Goal: Task Accomplishment & Management: Use online tool/utility

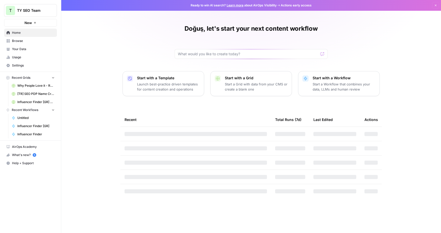
click at [30, 39] on span "Browse" at bounding box center [33, 41] width 43 height 5
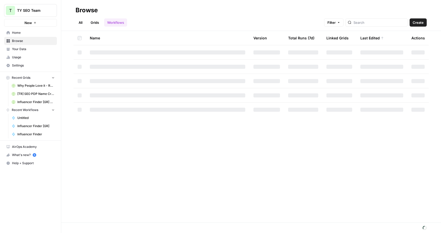
click at [30, 40] on span "Browse" at bounding box center [33, 41] width 43 height 5
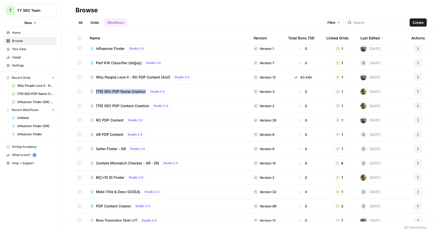
scroll to position [52, 0]
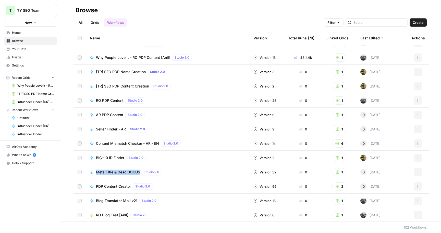
click at [131, 86] on span "[TR] SEO PDP Content Creation" at bounding box center [122, 85] width 53 height 5
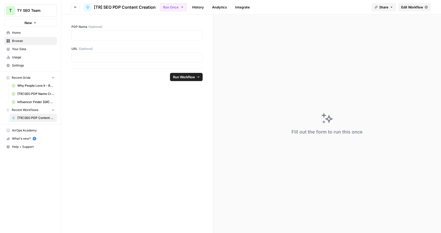
click at [408, 5] on span "Edit Workflow" at bounding box center [412, 7] width 22 height 5
click at [414, 6] on span "Edit Workflow" at bounding box center [412, 7] width 22 height 5
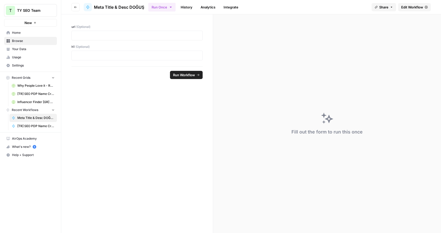
click at [409, 5] on span "Edit Workflow" at bounding box center [412, 7] width 22 height 5
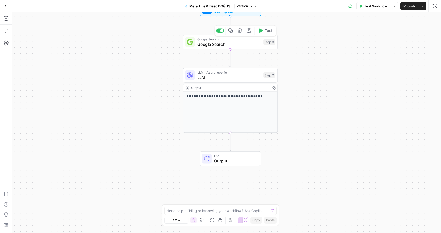
click at [234, 42] on span "Google Search" at bounding box center [229, 44] width 64 height 6
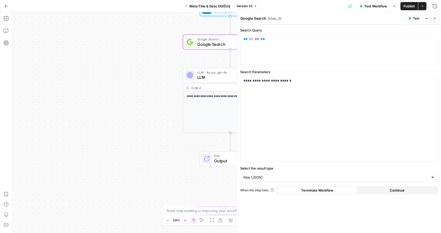
click at [432, 18] on button "Close" at bounding box center [435, 18] width 7 height 7
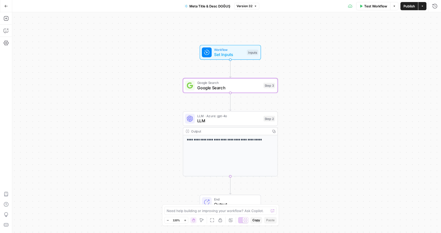
click at [226, 51] on span "Workflow" at bounding box center [229, 49] width 30 height 5
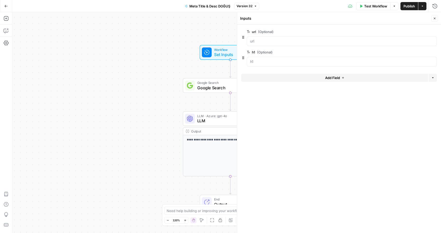
click at [220, 88] on span "Google Search" at bounding box center [229, 88] width 64 height 6
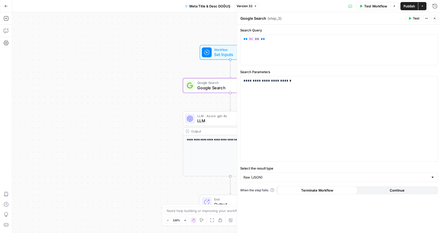
click at [210, 53] on div at bounding box center [207, 52] width 10 height 10
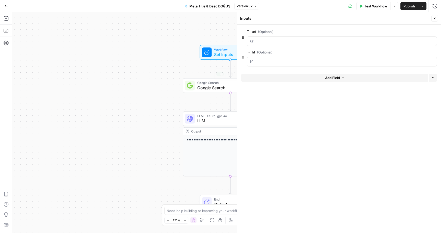
click at [205, 123] on span "LLM" at bounding box center [229, 120] width 64 height 6
click at [214, 54] on div "Workflow Set Inputs Inputs Test Step" at bounding box center [230, 52] width 56 height 10
click at [210, 5] on span "Meta Title & Desc DOĞUŞ" at bounding box center [214, 6] width 41 height 5
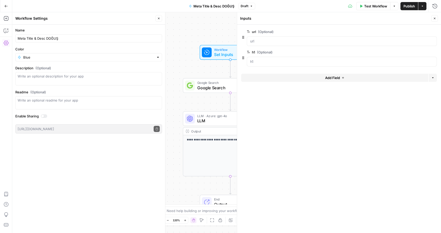
click at [218, 2] on button "Meta Title & Desc DOĞUŞ" at bounding box center [212, 6] width 52 height 8
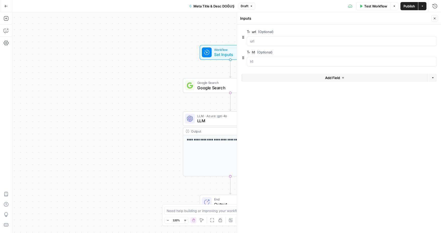
click at [201, 5] on span "Meta Title & Desc DOĞUŞ" at bounding box center [214, 6] width 41 height 5
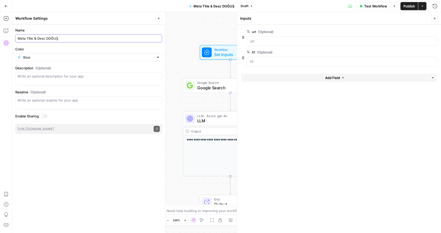
click at [72, 40] on input "Meta Title & Desc DOĞUŞ" at bounding box center [89, 38] width 142 height 5
paste input "- Arabic"
type input "Meta Title & Desc - Arabic"
click at [188, 158] on div "**********" at bounding box center [230, 155] width 94 height 41
drag, startPoint x: 188, startPoint y: 158, endPoint x: 173, endPoint y: 66, distance: 92.7
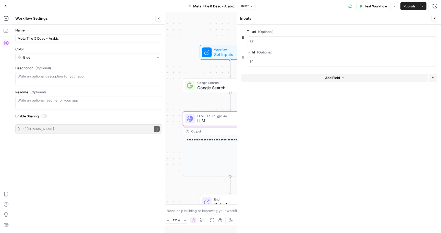
click at [173, 66] on div "**********" at bounding box center [226, 122] width 429 height 220
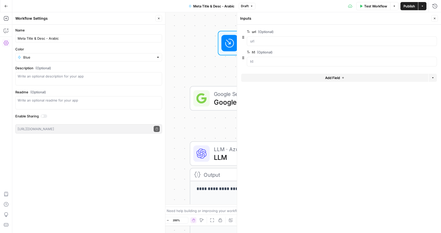
click at [178, 65] on div "**********" at bounding box center [226, 122] width 429 height 220
click at [159, 19] on icon "button" at bounding box center [158, 18] width 3 height 3
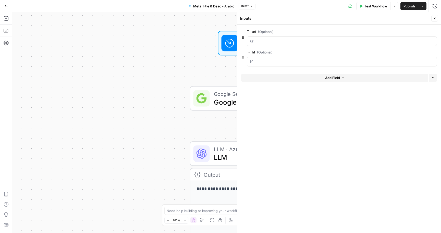
click at [437, 21] on button "Close" at bounding box center [435, 18] width 7 height 7
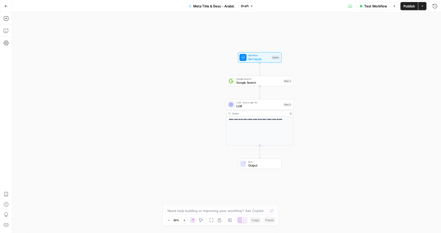
drag, startPoint x: 355, startPoint y: 66, endPoint x: 291, endPoint y: 67, distance: 64.1
click at [291, 67] on div "**********" at bounding box center [226, 122] width 429 height 220
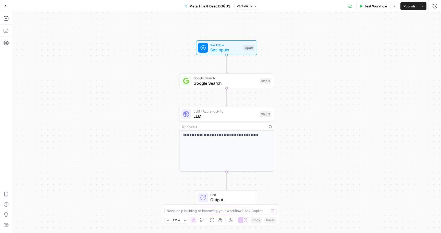
click at [424, 6] on icon "button" at bounding box center [422, 6] width 3 height 3
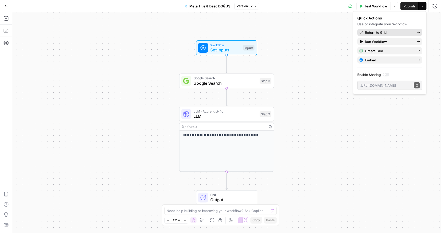
click at [382, 32] on span "Return to Grid" at bounding box center [389, 32] width 48 height 5
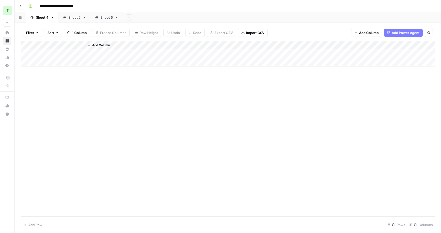
click at [73, 17] on div "Sheet 5" at bounding box center [74, 17] width 12 height 5
click at [101, 18] on div "Sheet 6" at bounding box center [107, 17] width 12 height 5
click at [106, 43] on div "Add Column" at bounding box center [228, 128] width 414 height 175
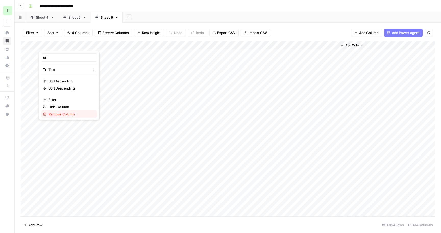
click at [67, 113] on span "Remove Column" at bounding box center [71, 113] width 45 height 5
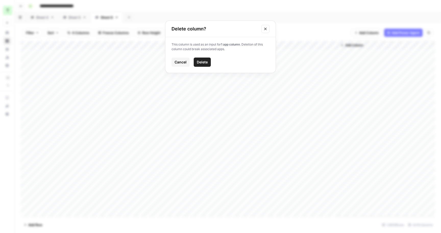
click at [200, 63] on span "Delete" at bounding box center [202, 61] width 11 height 5
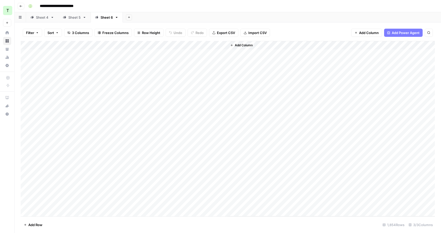
click at [116, 55] on div "Add Column" at bounding box center [228, 128] width 414 height 175
click at [125, 53] on div "Add Column" at bounding box center [228, 128] width 414 height 175
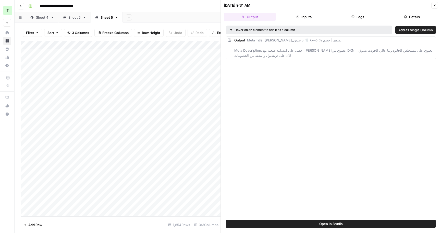
click at [300, 20] on button "Inputs" at bounding box center [304, 17] width 52 height 8
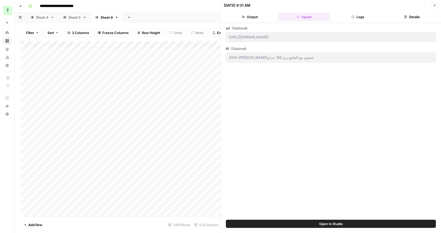
click at [352, 16] on icon "button" at bounding box center [353, 17] width 3 height 3
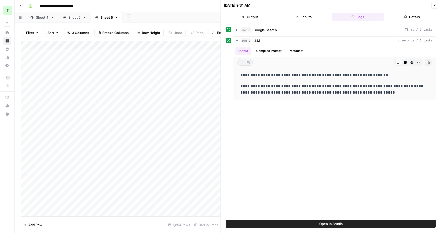
click at [212, 12] on header "**********" at bounding box center [228, 6] width 427 height 12
click at [432, 5] on button "Close" at bounding box center [435, 5] width 7 height 7
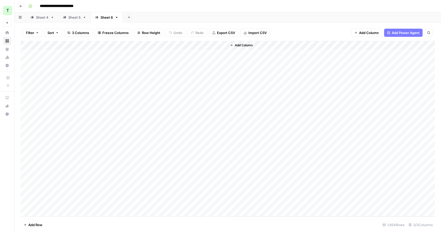
click at [291, 10] on div "**********" at bounding box center [231, 6] width 410 height 8
click at [63, 37] on div "Filter Sort 3 Columns Freeze Columns Row Height Undo Redo Export CSV Import CSV…" at bounding box center [228, 33] width 414 height 16
click at [67, 16] on div "Sheet 5" at bounding box center [72, 17] width 18 height 5
click at [146, 54] on div "Add Column" at bounding box center [228, 128] width 414 height 175
click at [127, 88] on div "Add Column" at bounding box center [228, 128] width 414 height 175
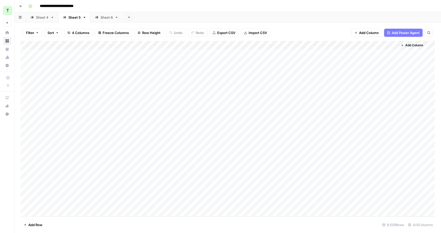
click at [119, 113] on div "Add Column" at bounding box center [228, 128] width 414 height 175
click at [79, 6] on input "**********" at bounding box center [63, 6] width 50 height 8
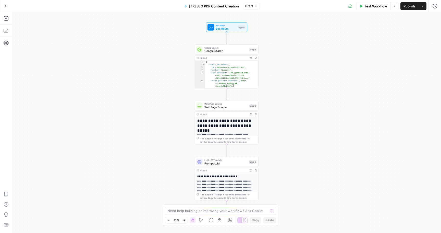
click at [419, 6] on button "Actions" at bounding box center [422, 6] width 8 height 8
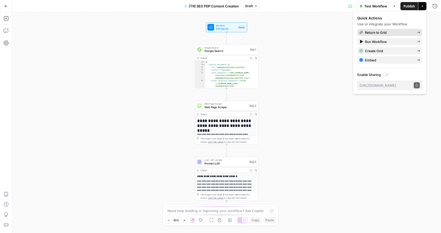
click at [390, 32] on span "Return to Grid" at bounding box center [389, 32] width 48 height 5
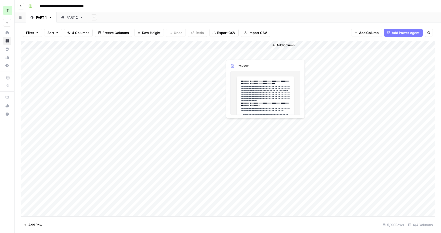
click at [246, 54] on div "Add Column" at bounding box center [228, 128] width 414 height 175
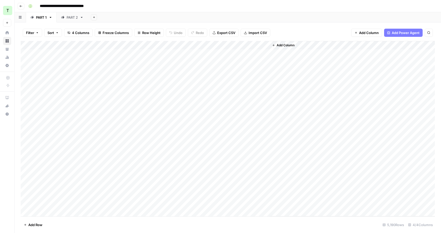
click at [123, 52] on div "Add Column" at bounding box center [228, 128] width 414 height 175
click at [136, 88] on div "Add Column" at bounding box center [228, 128] width 414 height 175
click at [136, 88] on textarea "**********" at bounding box center [133, 88] width 98 height 7
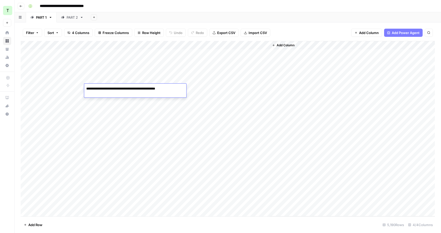
click at [99, 125] on div "Add Column" at bounding box center [228, 128] width 414 height 175
click at [125, 70] on div "Add Column" at bounding box center [228, 128] width 414 height 175
click at [129, 61] on div "Add Column" at bounding box center [228, 128] width 414 height 175
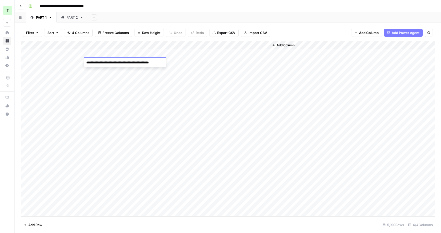
click at [125, 79] on div "Add Column" at bounding box center [228, 128] width 414 height 175
click at [122, 119] on div "Add Column" at bounding box center [228, 128] width 414 height 175
click at [122, 143] on div "Add Column" at bounding box center [228, 128] width 414 height 175
click at [123, 162] on div "Add Column" at bounding box center [228, 128] width 414 height 175
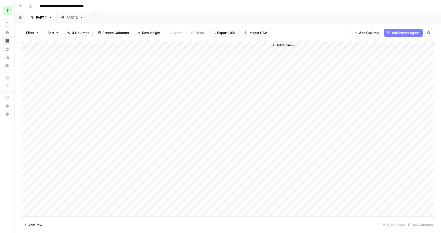
click at [123, 162] on div "Add Column" at bounding box center [228, 128] width 414 height 175
click at [125, 171] on div "Add Column" at bounding box center [228, 128] width 414 height 175
click at [126, 114] on div "Add Column" at bounding box center [228, 128] width 414 height 175
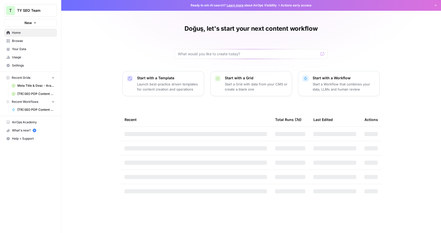
click at [32, 41] on span "Browse" at bounding box center [33, 41] width 43 height 5
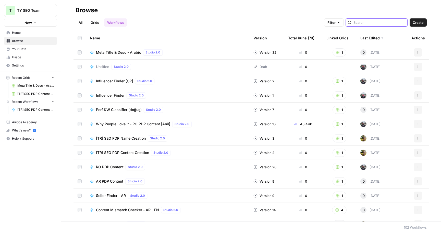
click at [369, 24] on input "search" at bounding box center [380, 22] width 52 height 5
type input "seller"
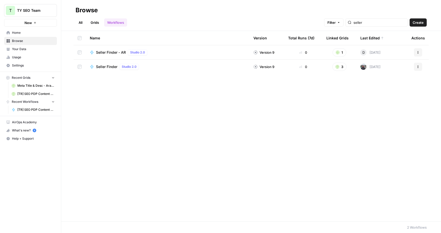
click at [114, 53] on span "Seller Finder - AR" at bounding box center [111, 52] width 30 height 5
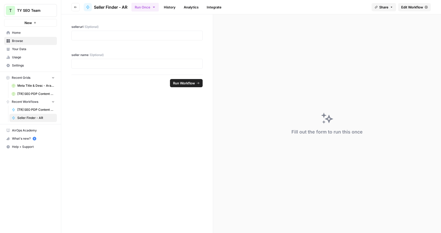
click at [419, 8] on span "Edit Workflow" at bounding box center [412, 7] width 22 height 5
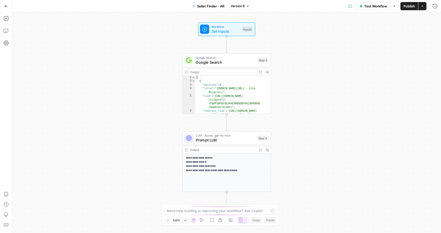
click at [420, 8] on button "Actions" at bounding box center [422, 6] width 8 height 8
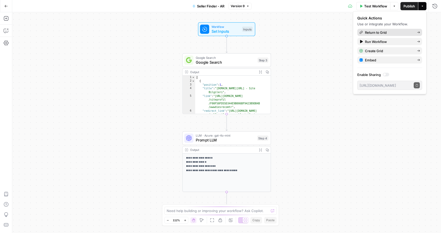
click at [392, 33] on span "Return to Grid" at bounding box center [389, 32] width 48 height 5
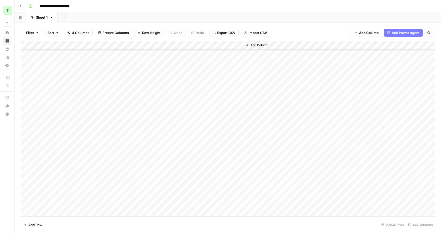
scroll to position [14719, 0]
drag, startPoint x: 242, startPoint y: 43, endPoint x: 314, endPoint y: 42, distance: 72.3
click at [314, 42] on div "Add Column" at bounding box center [228, 128] width 414 height 175
